Goal: Task Accomplishment & Management: Complete application form

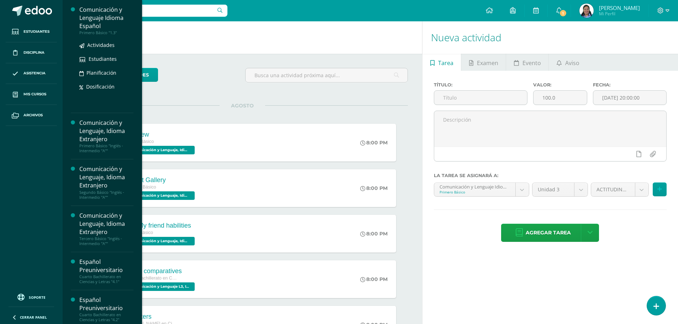
click at [107, 28] on div "Comunicación y Lenguaje Idioma Español" at bounding box center [106, 18] width 54 height 25
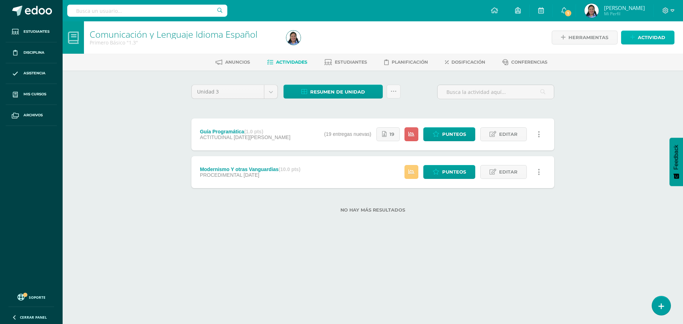
click at [632, 37] on icon at bounding box center [633, 38] width 5 height 6
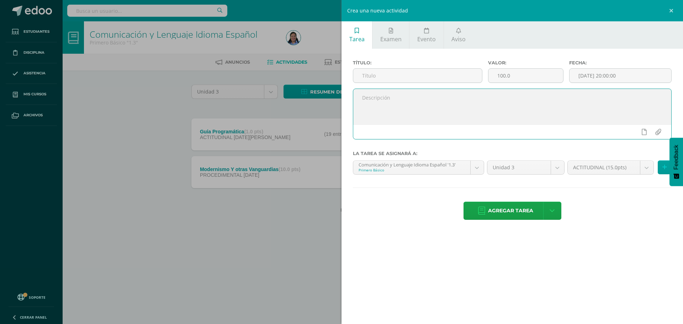
paste textarea "Realizar una novela gráfica corta en parejas, presentar material visual y prese…"
click at [362, 104] on textarea "Realizar una novela gráfica corta en parejas, presentar material visual y prese…" at bounding box center [512, 107] width 318 height 36
click at [359, 102] on textarea "Realizar una novela gráfica corta enparejas, presentar material visual y presen…" at bounding box center [512, 107] width 318 height 36
click at [578, 98] on textarea "Realizar una novela gráfica corta enparejas, presentar material visual y presen…" at bounding box center [512, 107] width 318 height 36
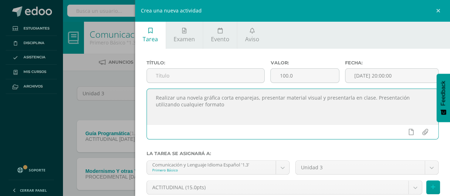
type textarea "Realizar una novela gráfica corta enparejas, presentar material visual y presen…"
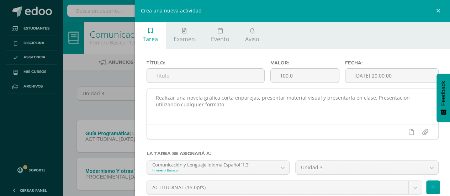
click at [243, 89] on div "Realizar una novela gráfica corta enparejas, presentar material visual y presen…" at bounding box center [293, 114] width 293 height 51
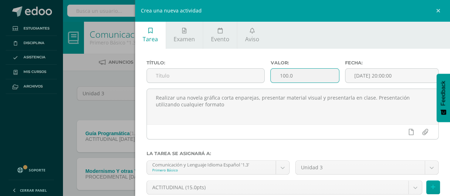
drag, startPoint x: 299, startPoint y: 77, endPoint x: 268, endPoint y: 73, distance: 31.2
click at [272, 79] on input "100.0" at bounding box center [305, 76] width 68 height 14
type input "10"
click at [362, 79] on input "[DATE] 20:00:00" at bounding box center [392, 76] width 93 height 14
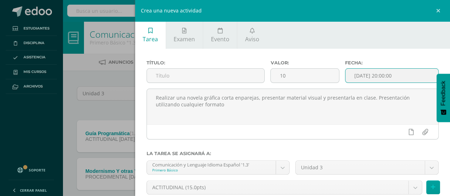
click at [362, 79] on input "[DATE] 20:00:00" at bounding box center [392, 76] width 93 height 14
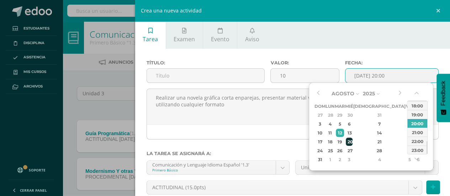
click at [352, 141] on div "20" at bounding box center [349, 142] width 6 height 8
type input "2025-08-20 20:00"
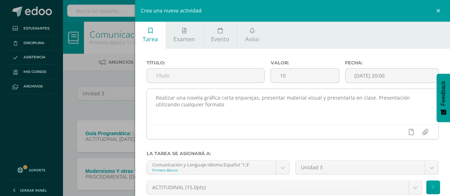
click at [267, 127] on div at bounding box center [293, 132] width 292 height 15
click at [242, 112] on textarea "Realizar una novela gráfica corta enparejas, presentar material visual y presen…" at bounding box center [293, 107] width 292 height 36
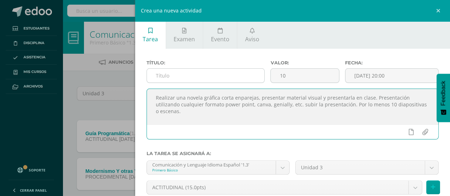
type textarea "Realizar una novela gráfica corta enparejas, presentar material visual y presen…"
click at [206, 79] on input "text" at bounding box center [206, 76] width 118 height 14
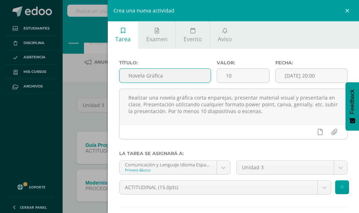
type input "Novela Gráfica"
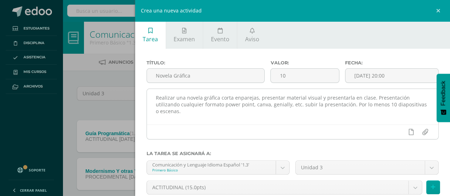
click at [228, 136] on div at bounding box center [293, 132] width 292 height 15
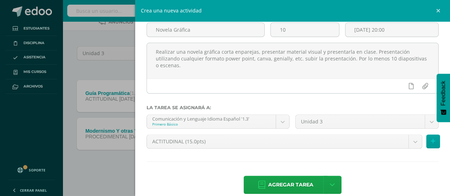
scroll to position [56, 0]
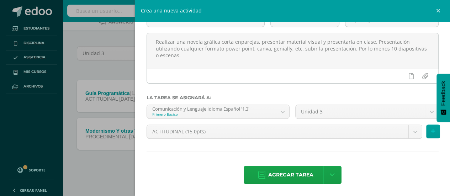
click at [226, 141] on div "ACTITUDINAL (15.0pts) ACTITUDINAL (15.0pts) DECLARATIVO (25.0pts) PROCEDIMENTAL…" at bounding box center [293, 135] width 298 height 20
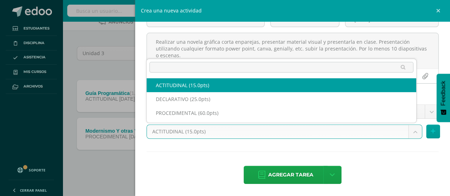
click at [229, 133] on body "Estudiantes Disciplina Asistencia Mis cursos Archivos Soporte Centro de ayuda Ú…" at bounding box center [225, 78] width 450 height 237
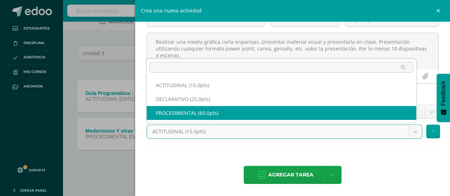
select select "32794"
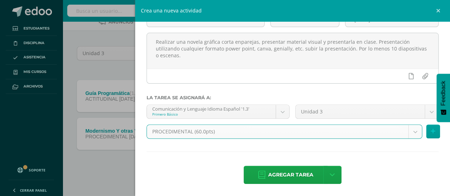
scroll to position [0, 0]
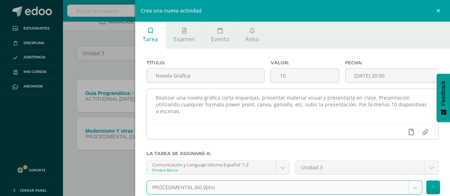
click at [409, 133] on icon at bounding box center [411, 132] width 5 height 6
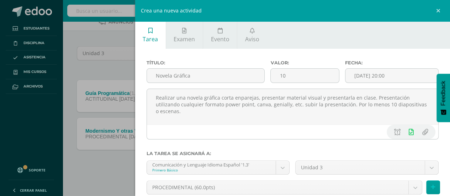
scroll to position [56, 0]
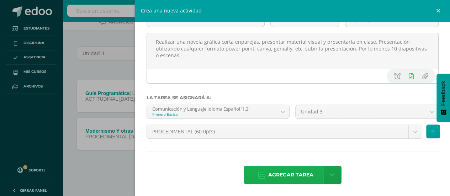
click at [293, 172] on span "Agregar tarea" at bounding box center [290, 174] width 45 height 17
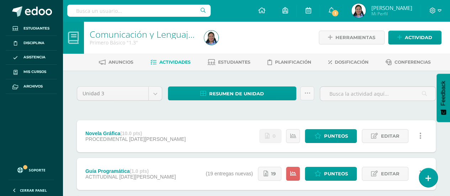
click at [305, 31] on div at bounding box center [259, 37] width 117 height 32
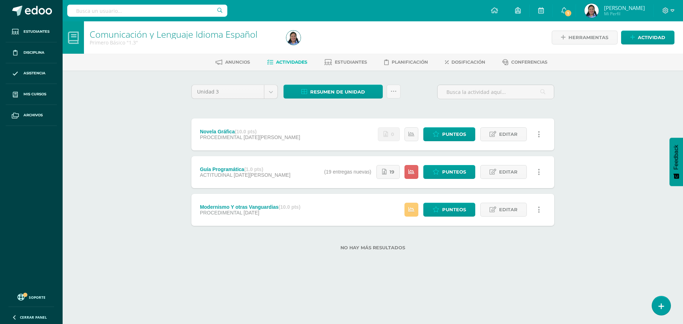
click at [336, 129] on div "Novela Gráfica (10.0 pts) PROCEDIMENTAL 20 de Agosto Estatus de Actividad: 26 E…" at bounding box center [373, 135] width 363 height 32
